Goal: Transaction & Acquisition: Purchase product/service

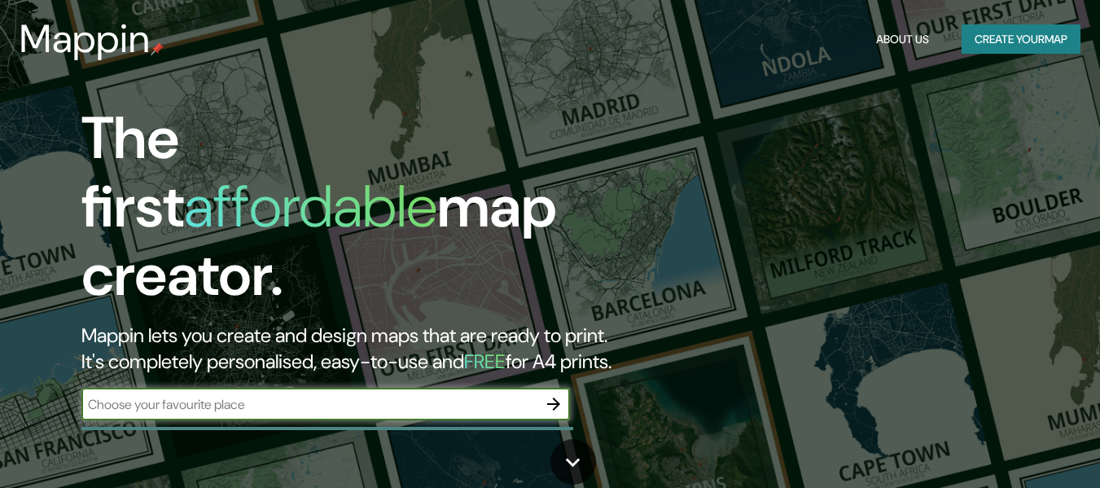
click at [981, 37] on button "Create your map" at bounding box center [1020, 39] width 119 height 30
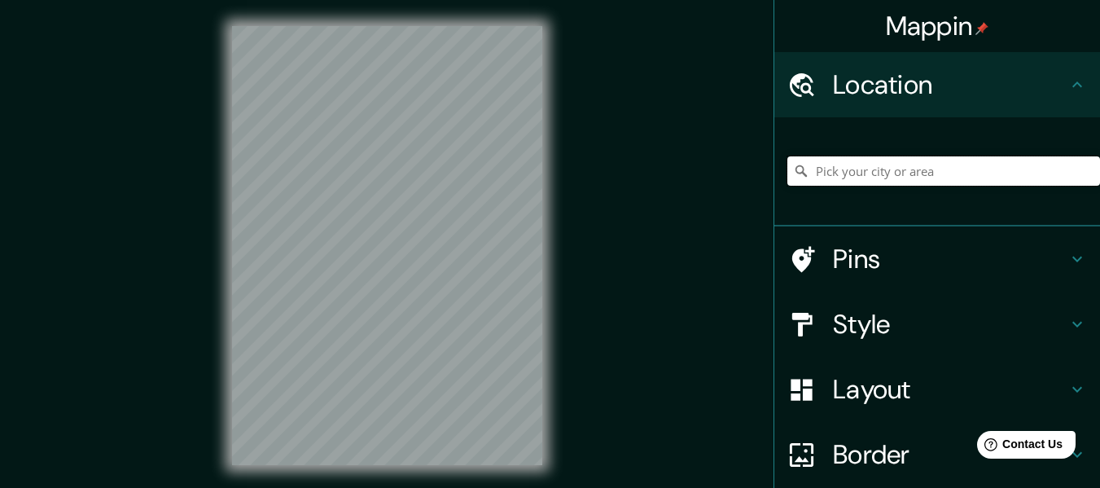
click at [940, 178] on input "Pick your city or area" at bounding box center [943, 170] width 313 height 29
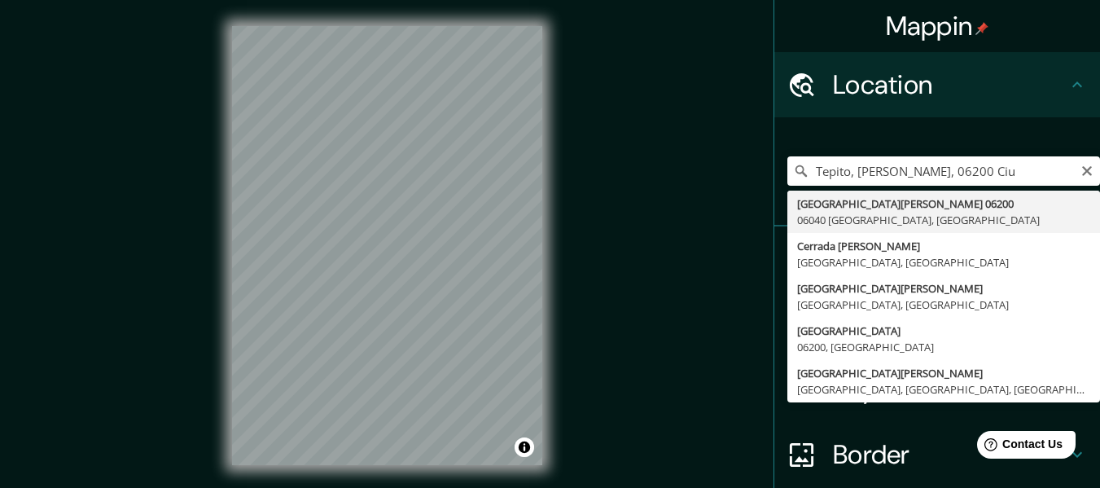
type input "Avenida Morelos 06200, 06040 Ciudad de México, México"
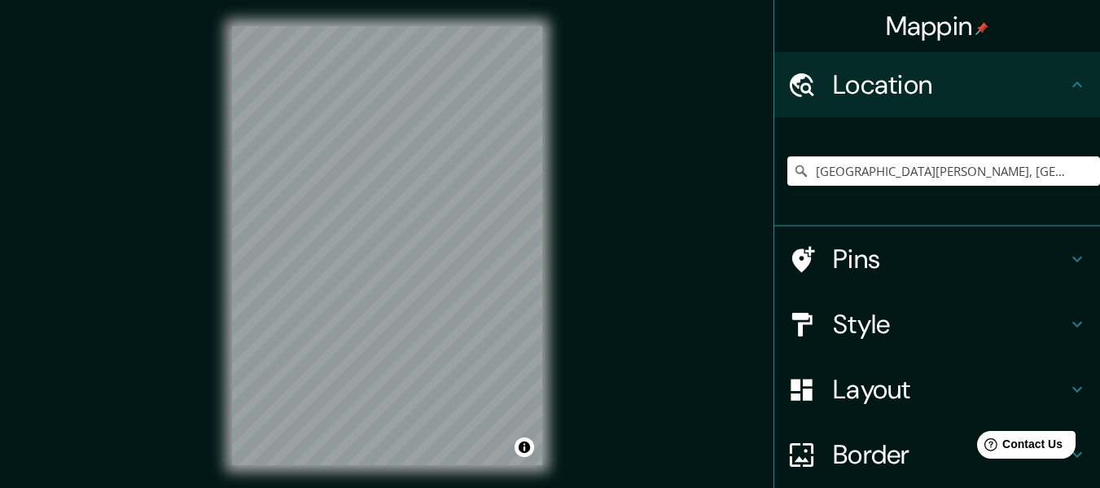
click at [855, 325] on h4 "Style" at bounding box center [950, 324] width 234 height 33
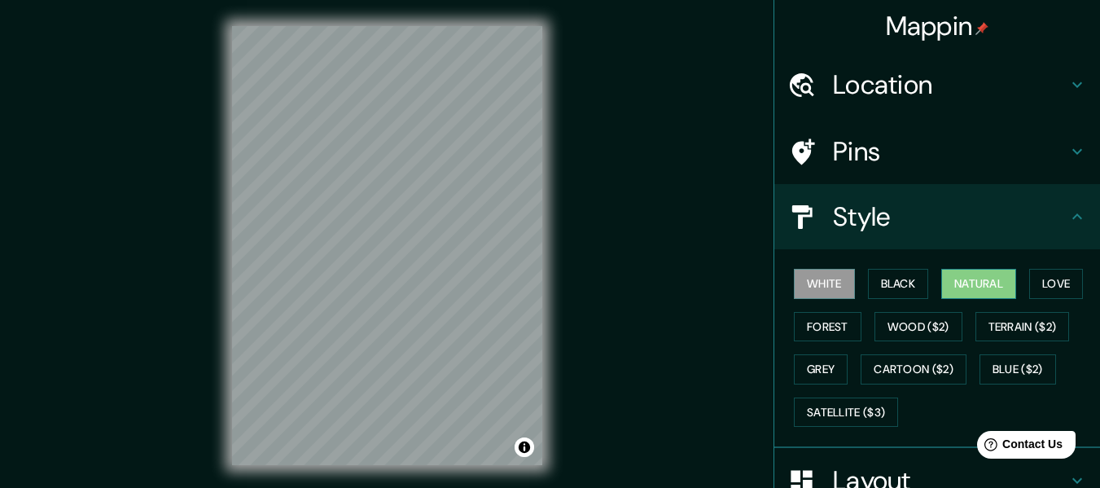
click at [974, 282] on button "Natural" at bounding box center [978, 284] width 75 height 30
click at [1051, 284] on button "Love" at bounding box center [1056, 284] width 54 height 30
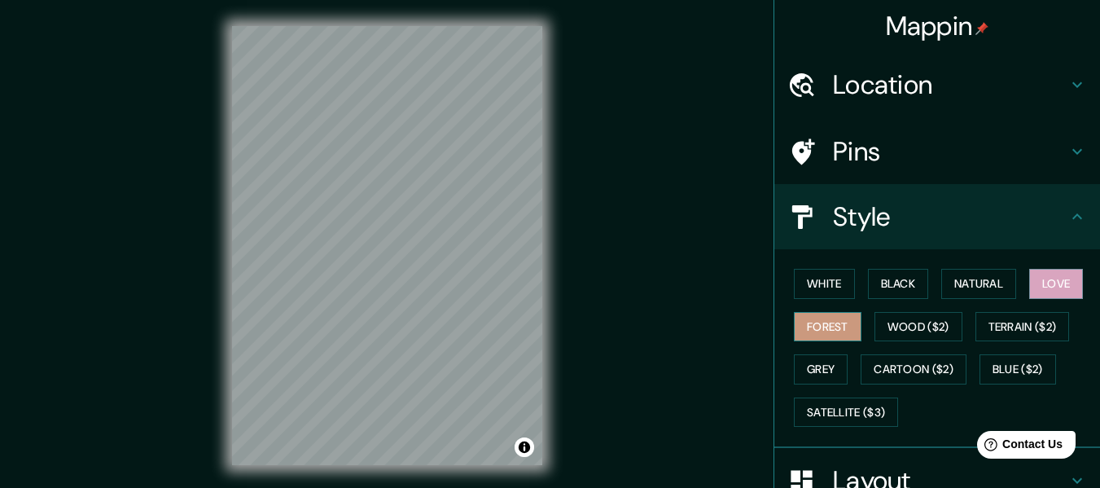
click at [825, 328] on button "Forest" at bounding box center [828, 327] width 68 height 30
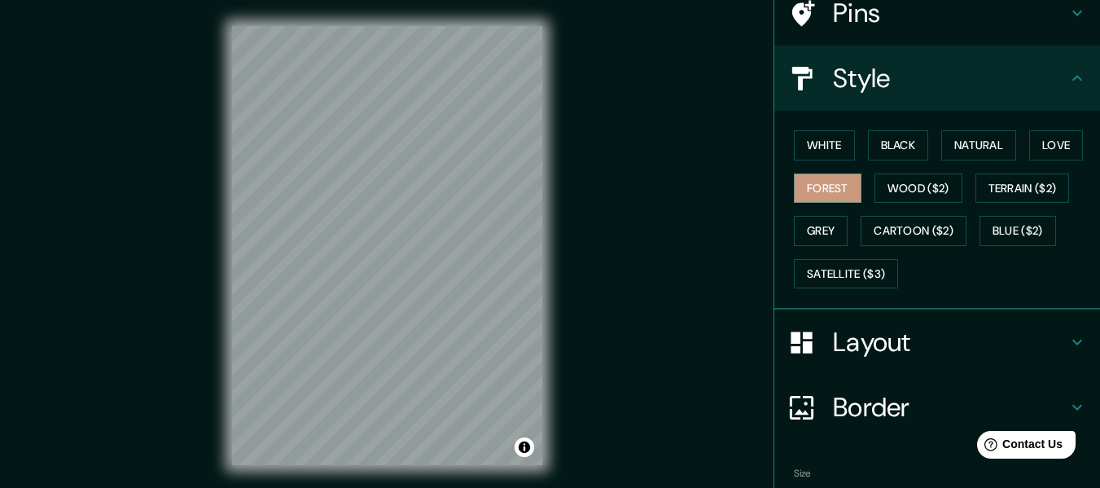
scroll to position [139, 0]
click at [894, 335] on h4 "Layout" at bounding box center [950, 341] width 234 height 33
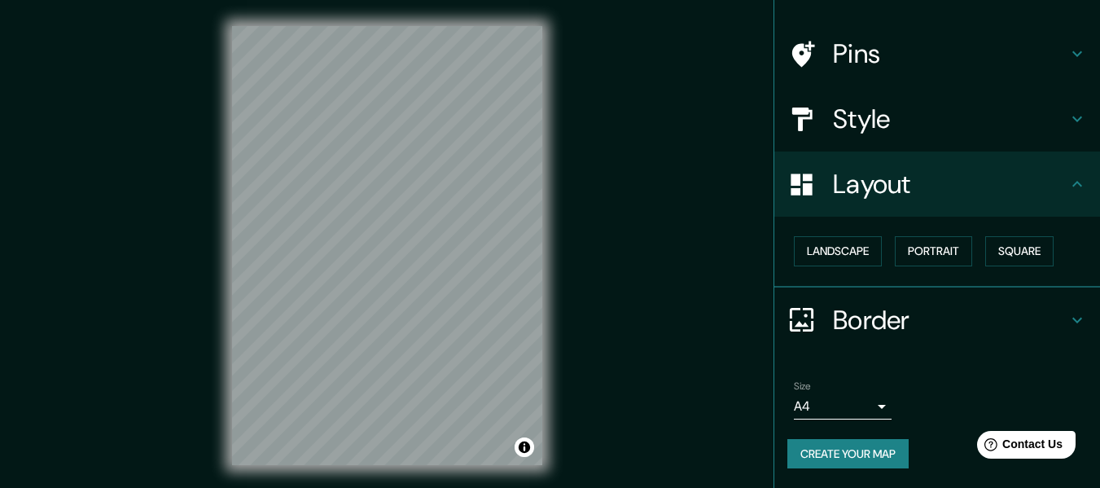
scroll to position [29, 0]
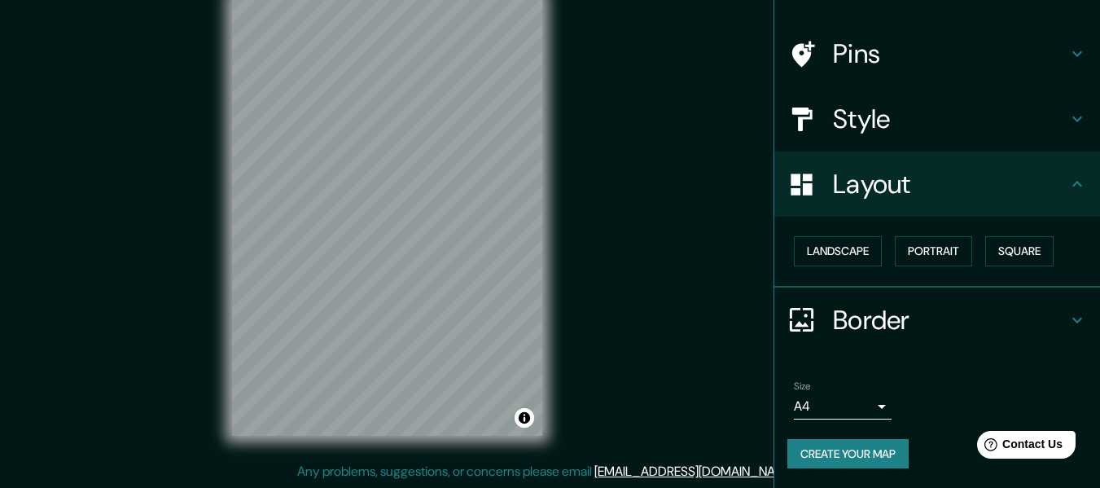
click at [869, 404] on body "Mappin Location Avenida Morelos 06200, 06040 Ciudad de México, México Pins Styl…" at bounding box center [550, 215] width 1100 height 488
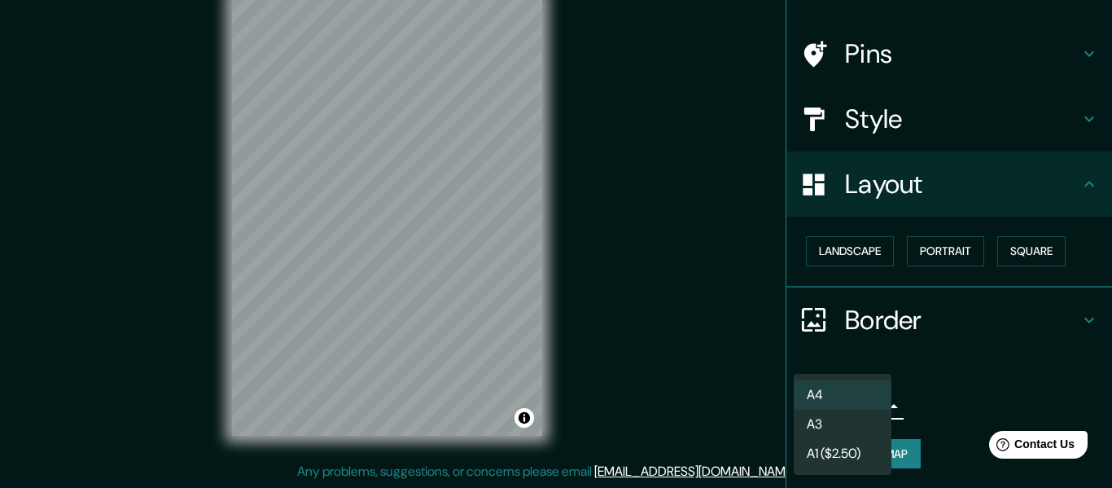
click at [866, 427] on li "A3" at bounding box center [843, 423] width 98 height 29
type input "a4"
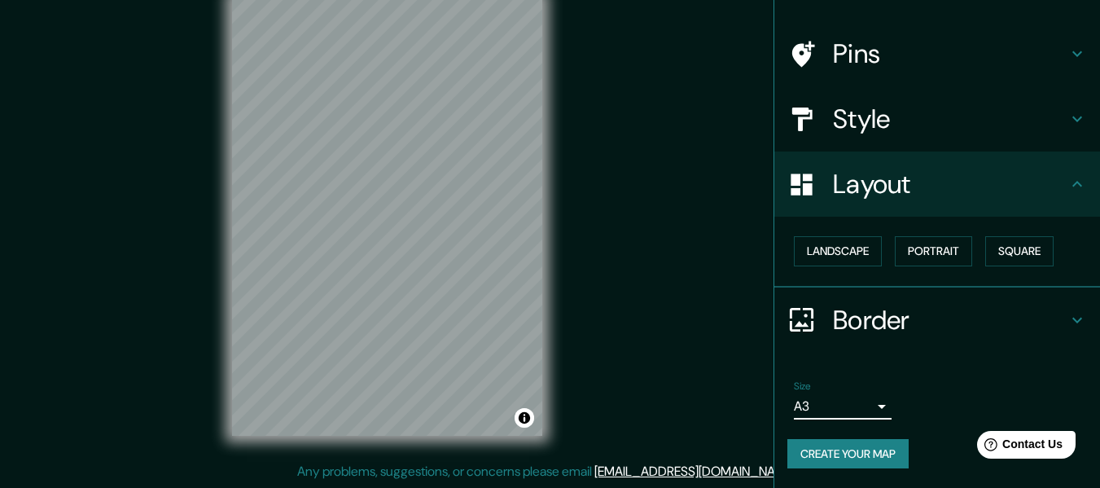
click at [865, 458] on button "Create your map" at bounding box center [847, 454] width 121 height 30
